Goal: Information Seeking & Learning: Find specific fact

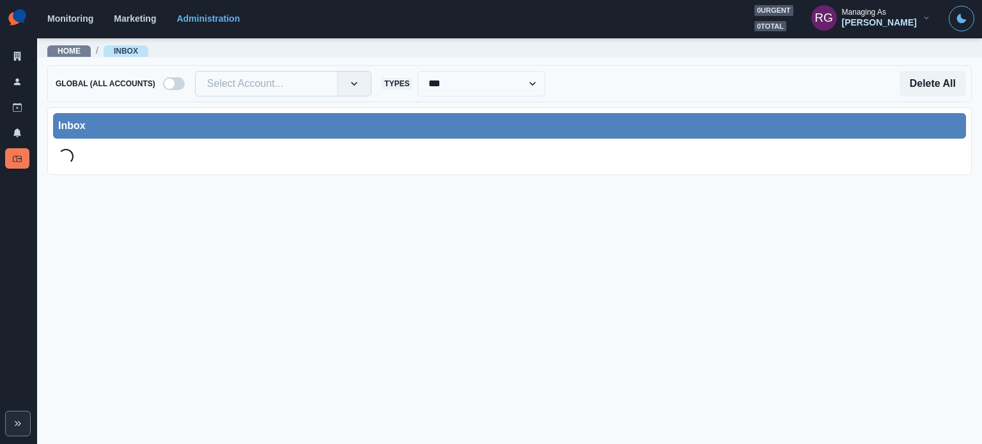
click at [256, 88] on div at bounding box center [266, 84] width 119 height 18
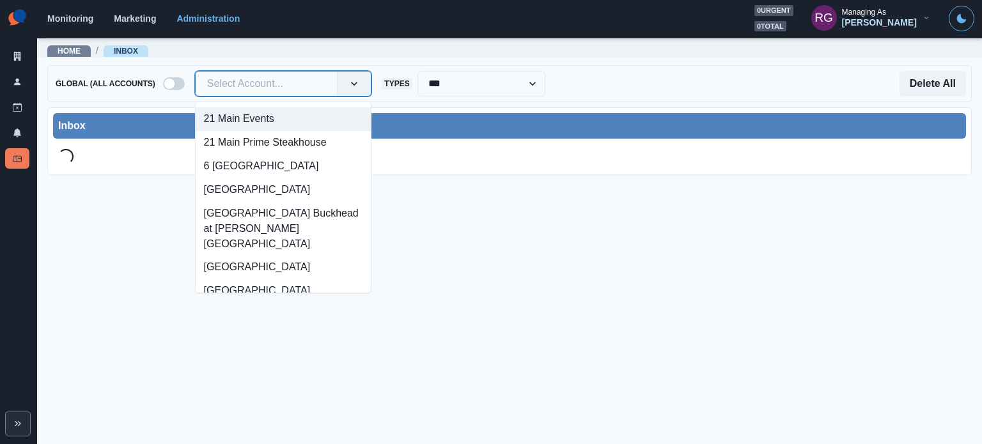
click at [266, 82] on div at bounding box center [266, 84] width 119 height 18
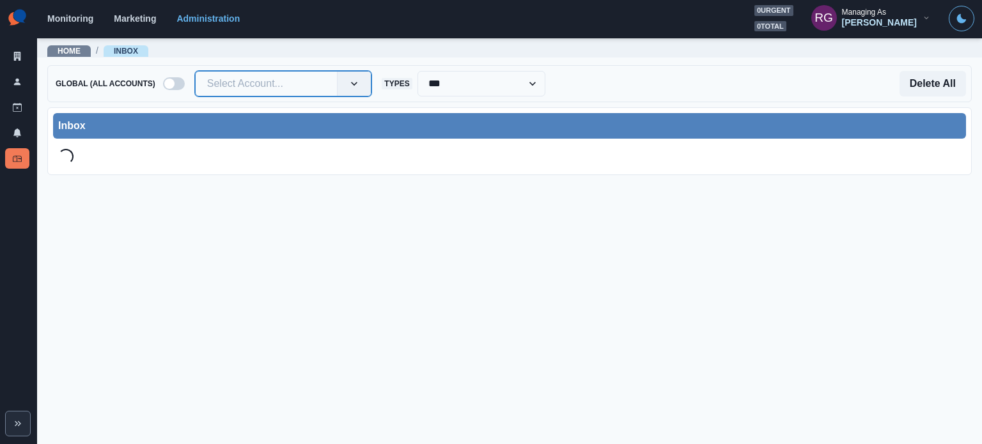
click at [164, 82] on span at bounding box center [169, 84] width 10 height 10
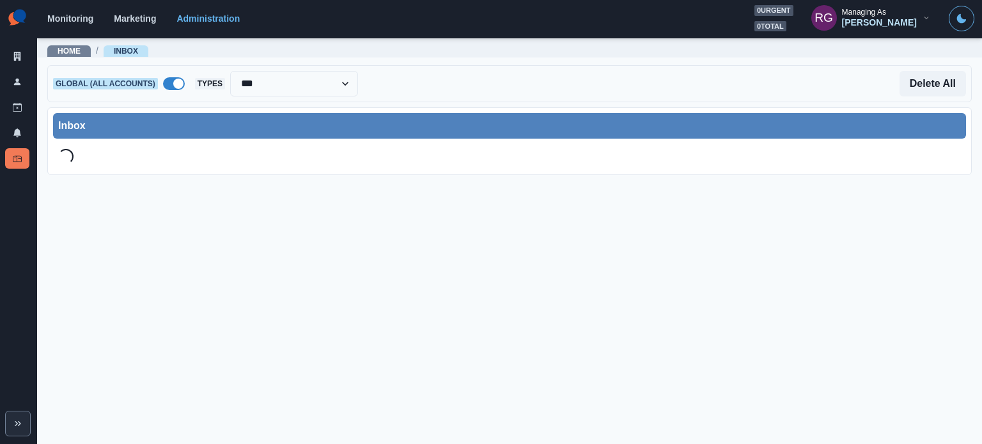
click at [163, 82] on span at bounding box center [174, 83] width 22 height 13
click at [254, 81] on div at bounding box center [266, 84] width 119 height 18
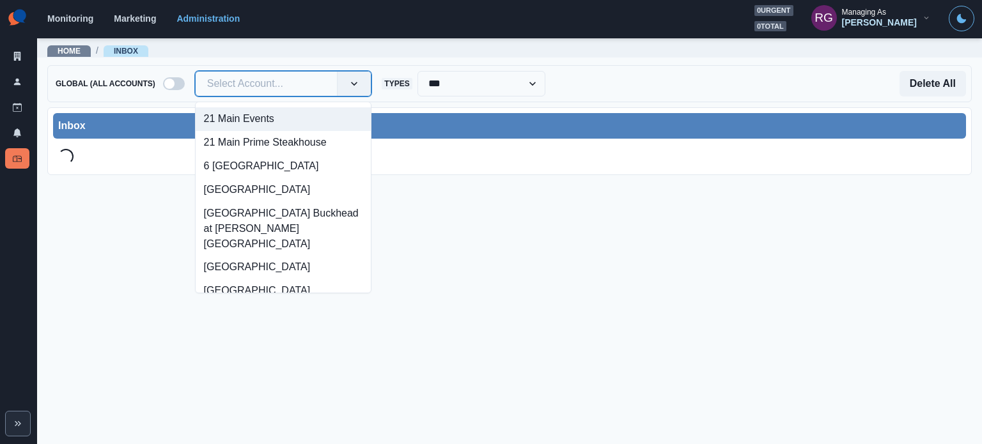
paste input "**********"
type input "**********"
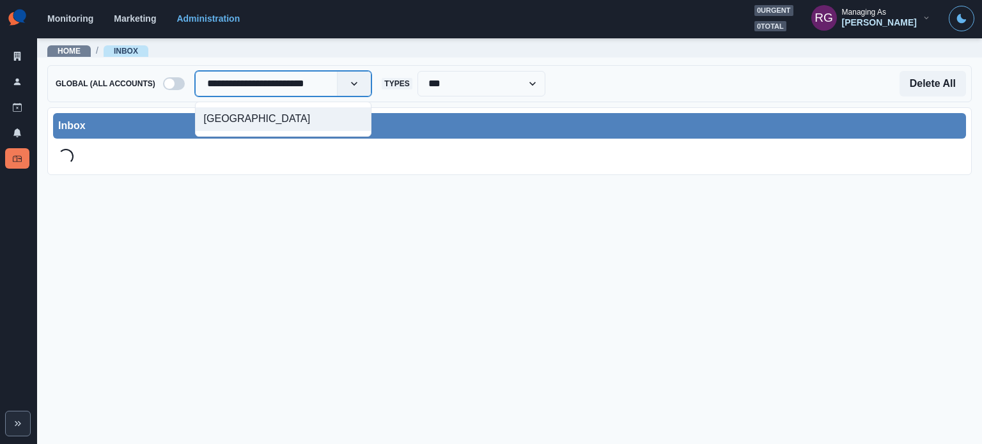
click at [281, 127] on div "[GEOGRAPHIC_DATA]" at bounding box center [284, 119] width 176 height 24
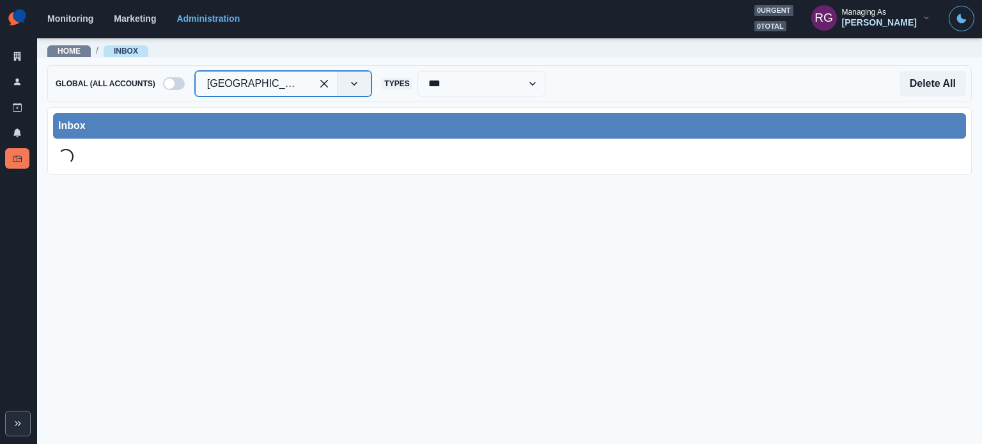
click at [577, 40] on div "Home / Inbox" at bounding box center [509, 47] width 945 height 20
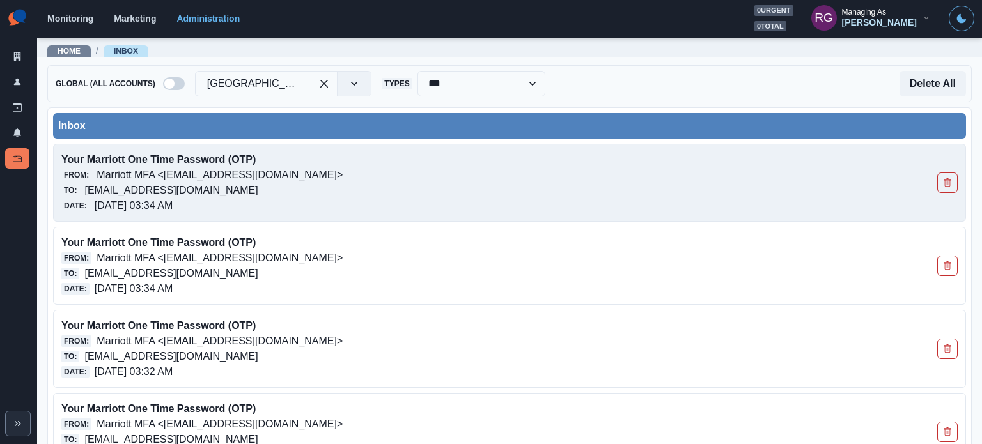
click at [255, 173] on p "Marriott MFA <[EMAIL_ADDRESS][DOMAIN_NAME]>" at bounding box center [220, 174] width 246 height 15
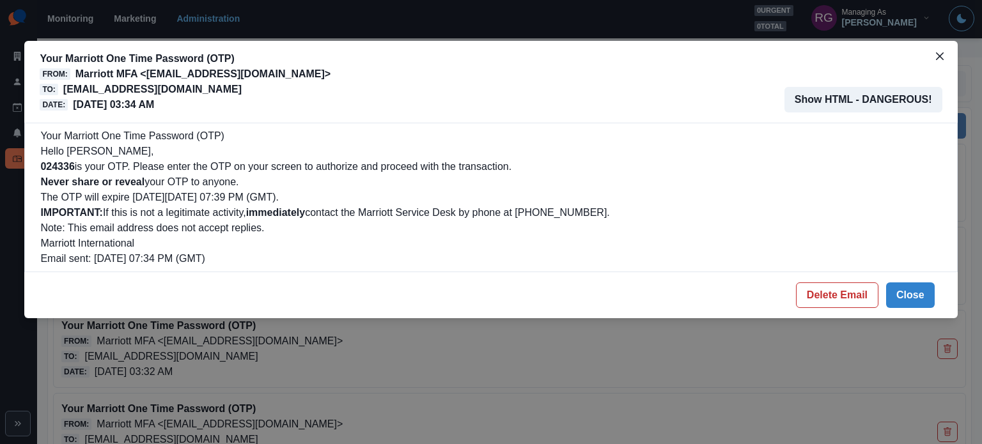
click at [44, 166] on b "024336" at bounding box center [57, 166] width 34 height 11
copy p "024336"
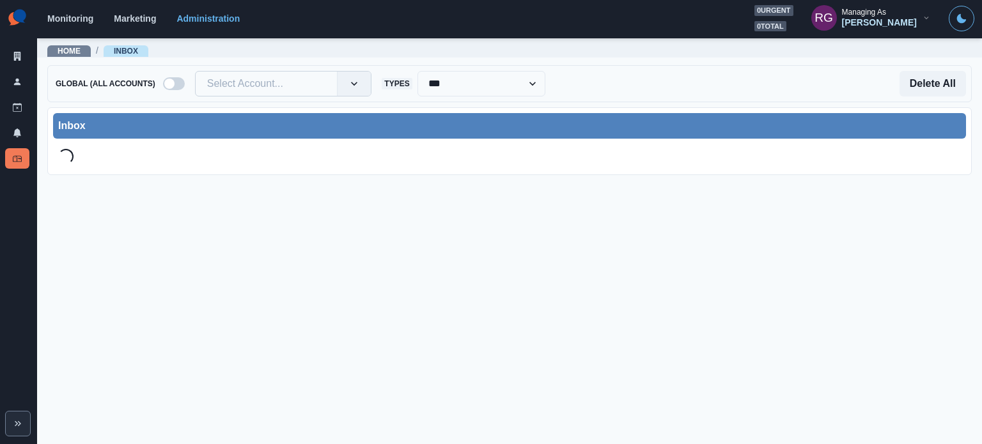
click at [237, 81] on div at bounding box center [266, 84] width 119 height 18
click at [277, 85] on div at bounding box center [266, 84] width 119 height 18
paste input "**********"
type input "**********"
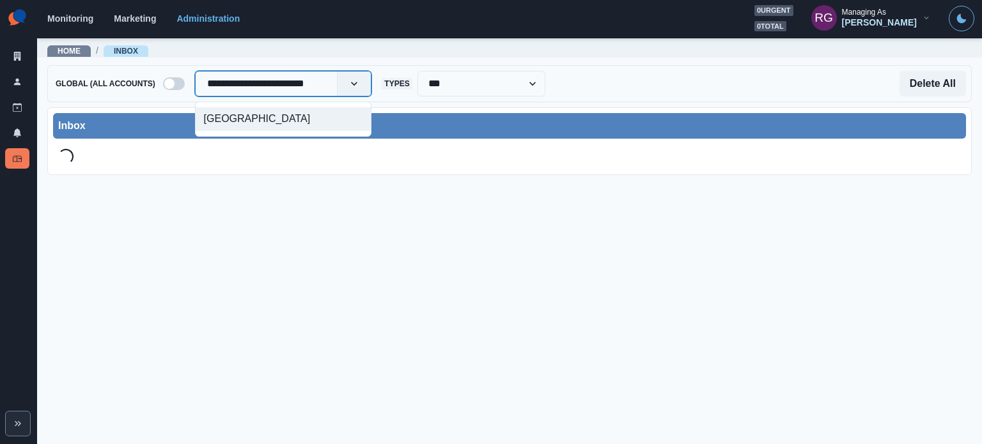
click at [272, 122] on div "[GEOGRAPHIC_DATA]" at bounding box center [284, 119] width 176 height 24
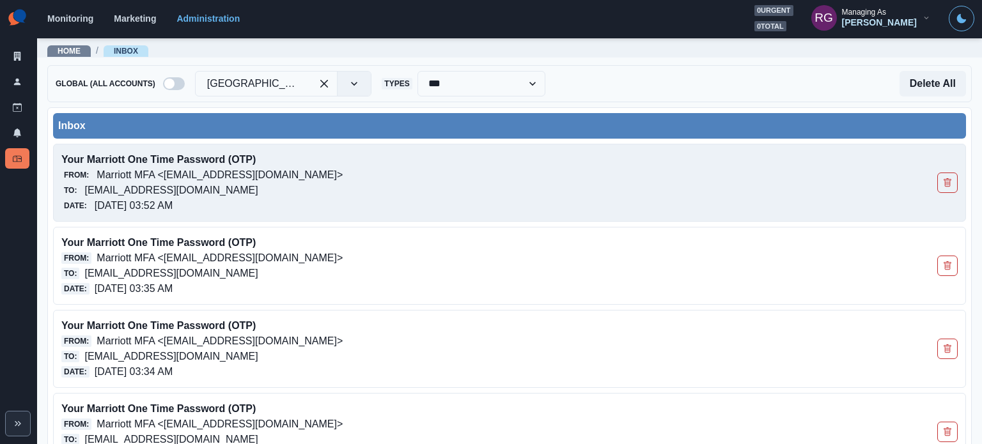
click at [276, 203] on div "Date: [DATE] 03:52 AM" at bounding box center [419, 205] width 717 height 15
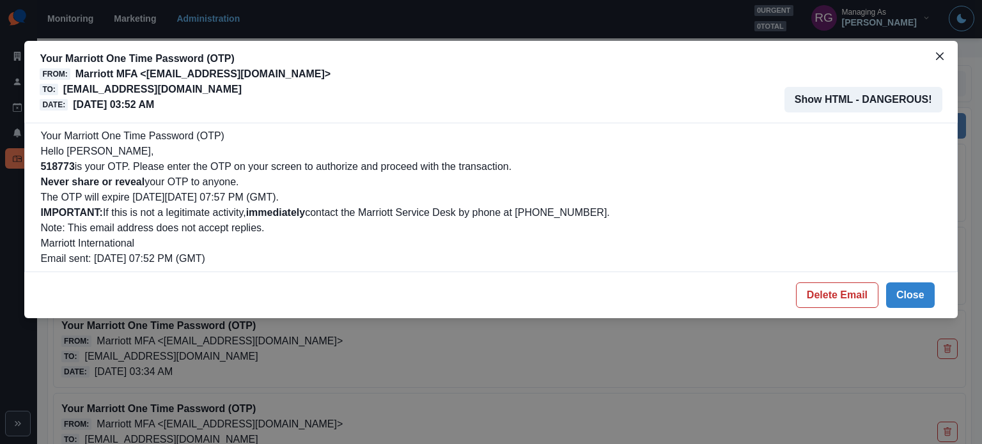
click at [59, 165] on b "518773" at bounding box center [57, 166] width 34 height 11
copy p "518773"
click at [565, 78] on div "Your Marriott One Time Password (OTP) From: Marriott MFA <[EMAIL_ADDRESS][DOMAI…" at bounding box center [491, 81] width 902 height 61
